Goal: Find specific page/section: Find specific page/section

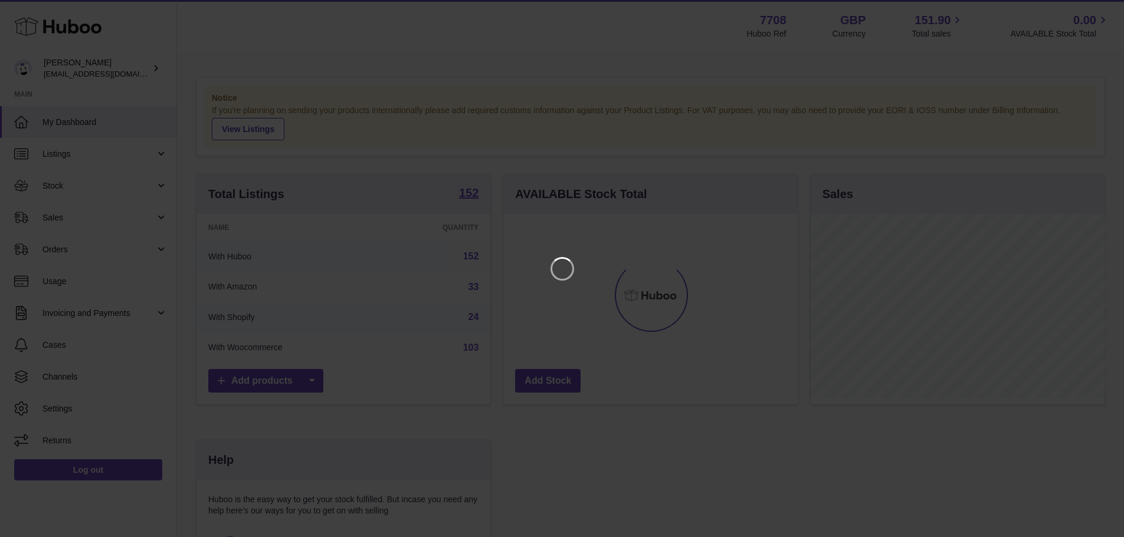
scroll to position [184, 297]
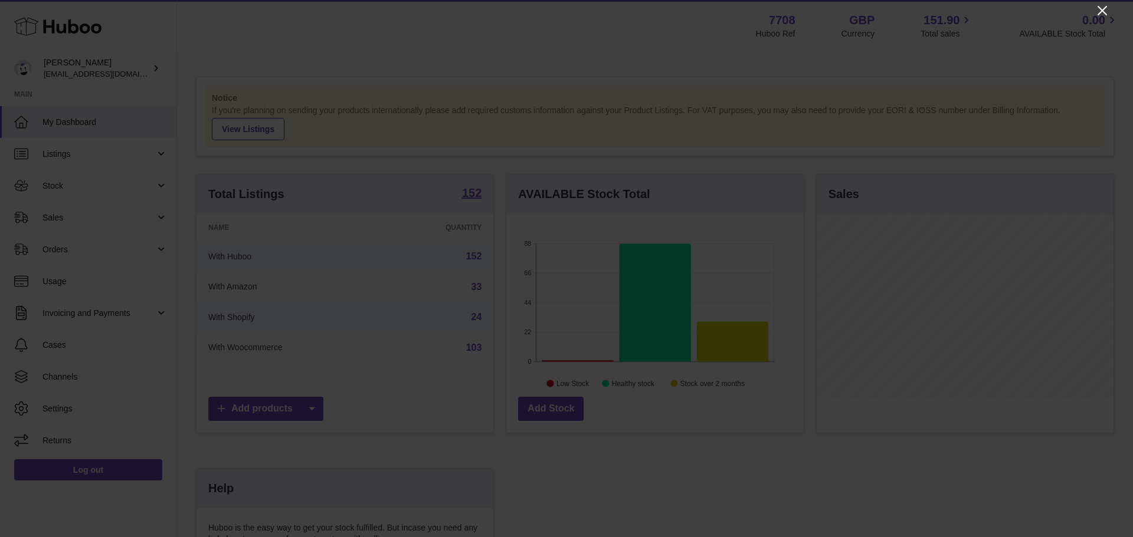
click at [1104, 11] on icon "Close" at bounding box center [1102, 11] width 14 height 14
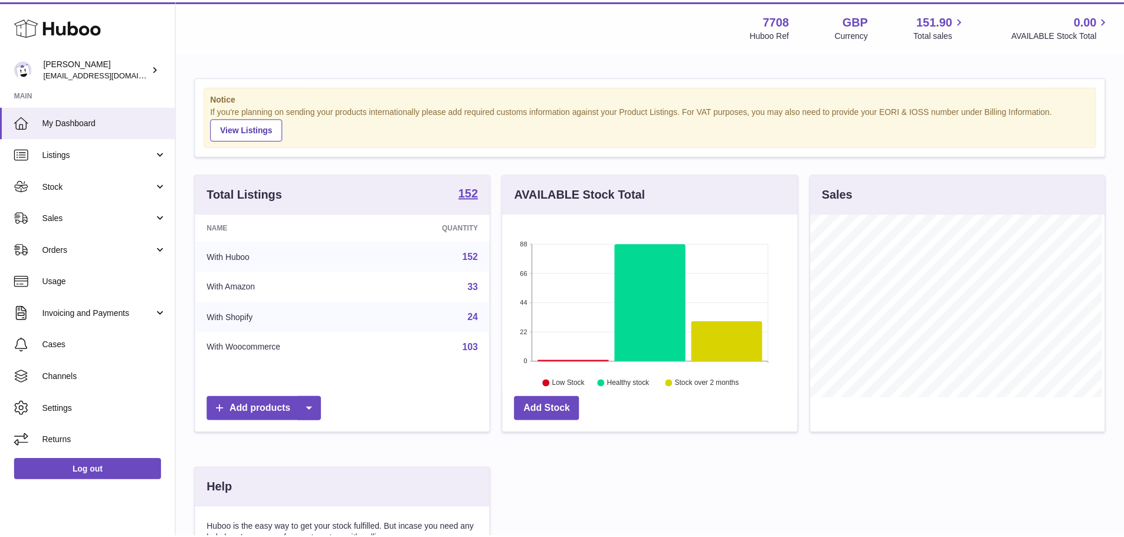
scroll to position [589780, 589670]
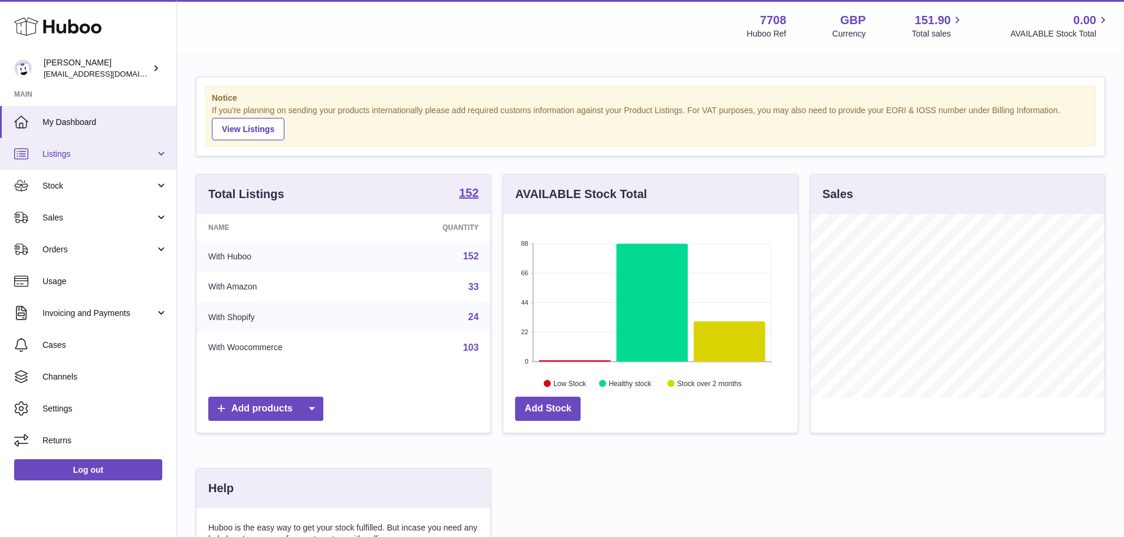
click at [71, 159] on span "Listings" at bounding box center [98, 154] width 113 height 11
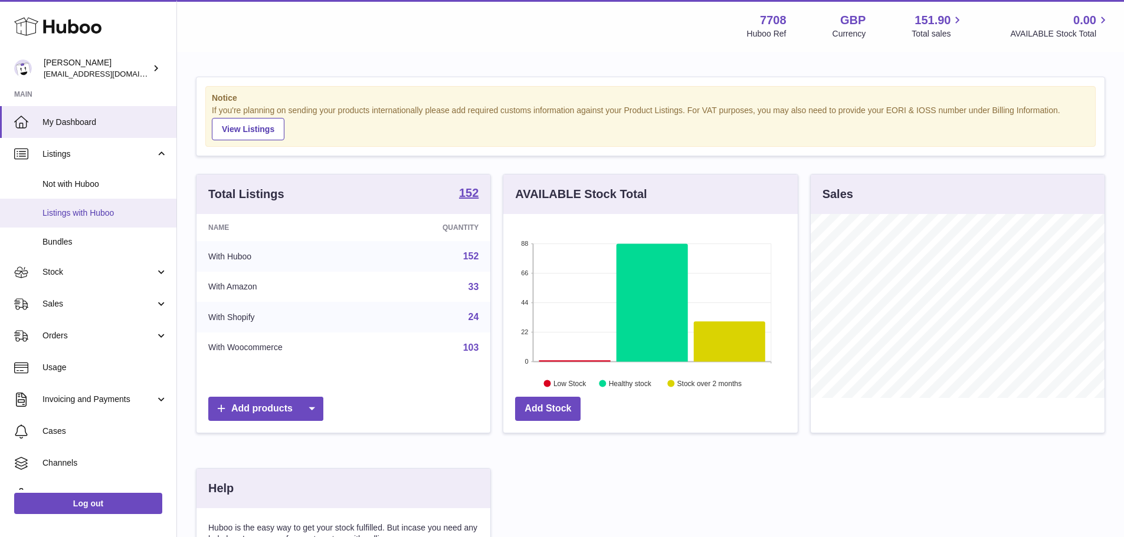
click at [86, 208] on span "Listings with Huboo" at bounding box center [104, 213] width 125 height 11
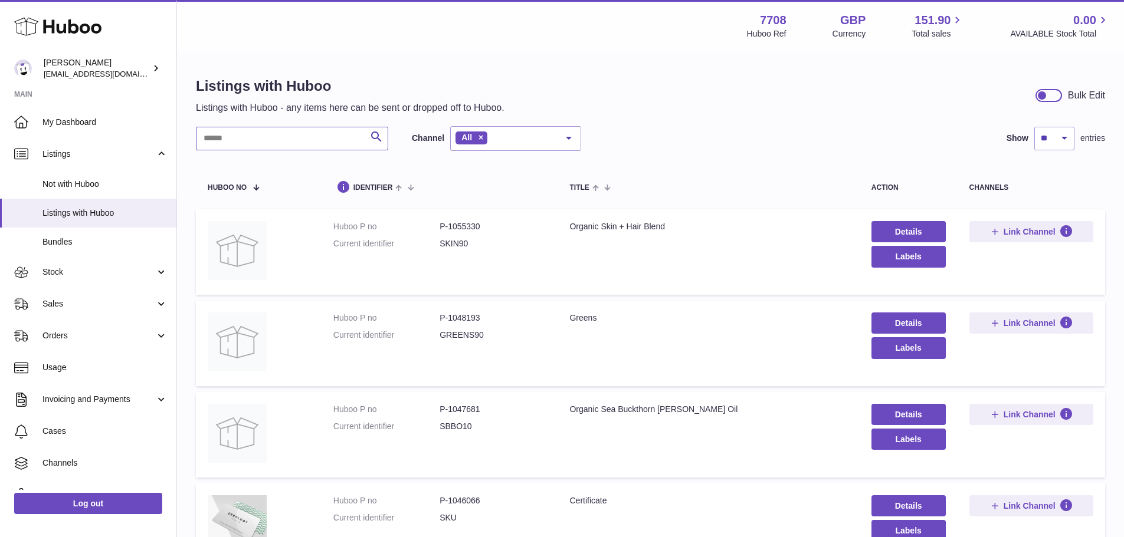
click at [278, 130] on input "text" at bounding box center [292, 139] width 192 height 24
click at [226, 143] on input "text" at bounding box center [292, 139] width 192 height 24
click at [296, 139] on input "text" at bounding box center [292, 139] width 192 height 24
type input "****"
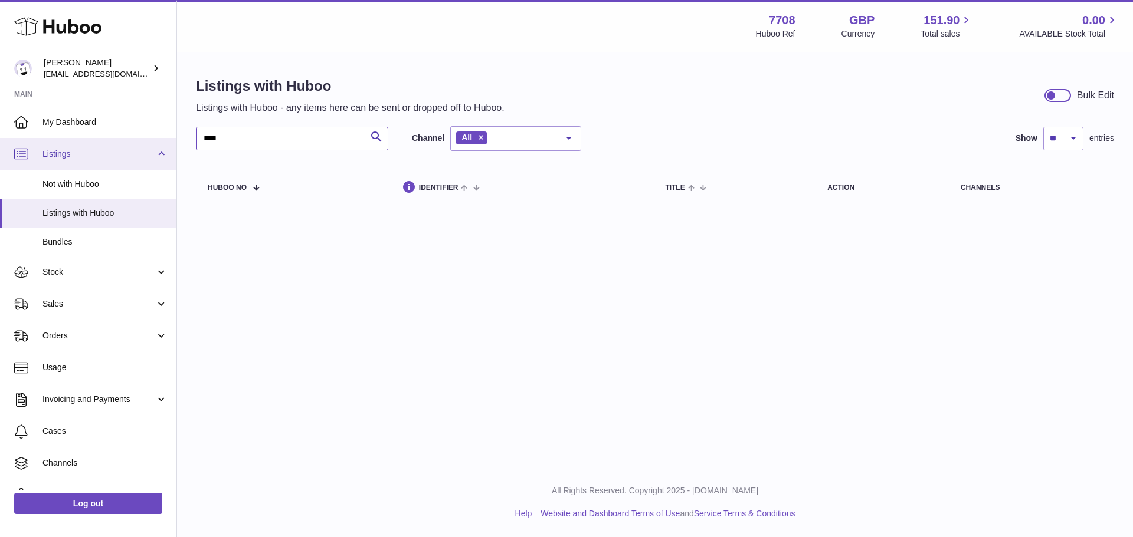
drag, startPoint x: 305, startPoint y: 127, endPoint x: 168, endPoint y: 149, distance: 138.6
click at [168, 149] on div "Huboo [PERSON_NAME] [EMAIL_ADDRESS][DOMAIN_NAME] Main My Dashboard Listings Not…" at bounding box center [566, 268] width 1133 height 537
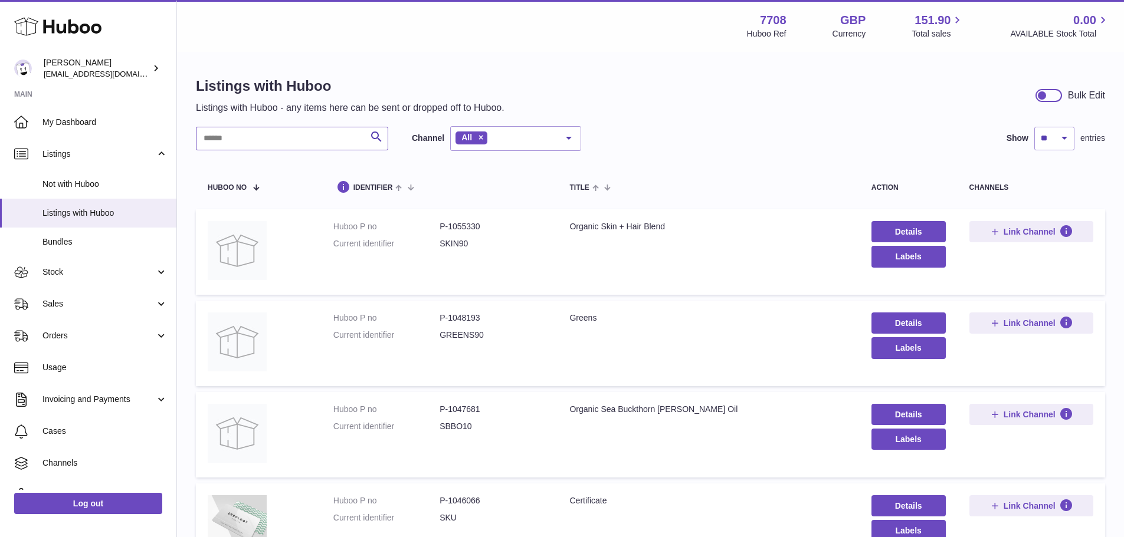
click at [316, 129] on input "text" at bounding box center [292, 139] width 192 height 24
